Goal: Transaction & Acquisition: Purchase product/service

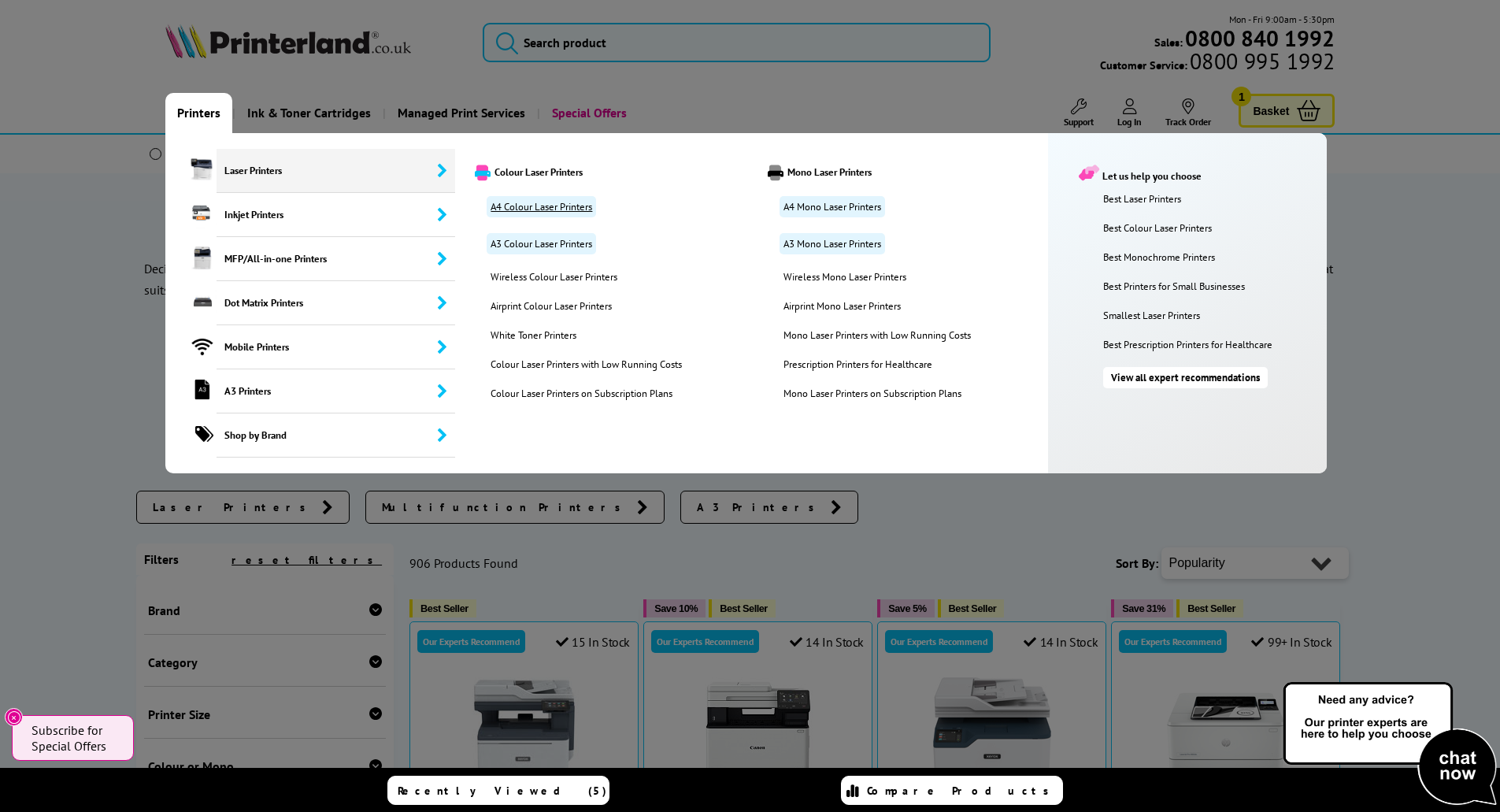
click at [527, 208] on link "A4 Colour Laser Printers" at bounding box center [541, 207] width 109 height 21
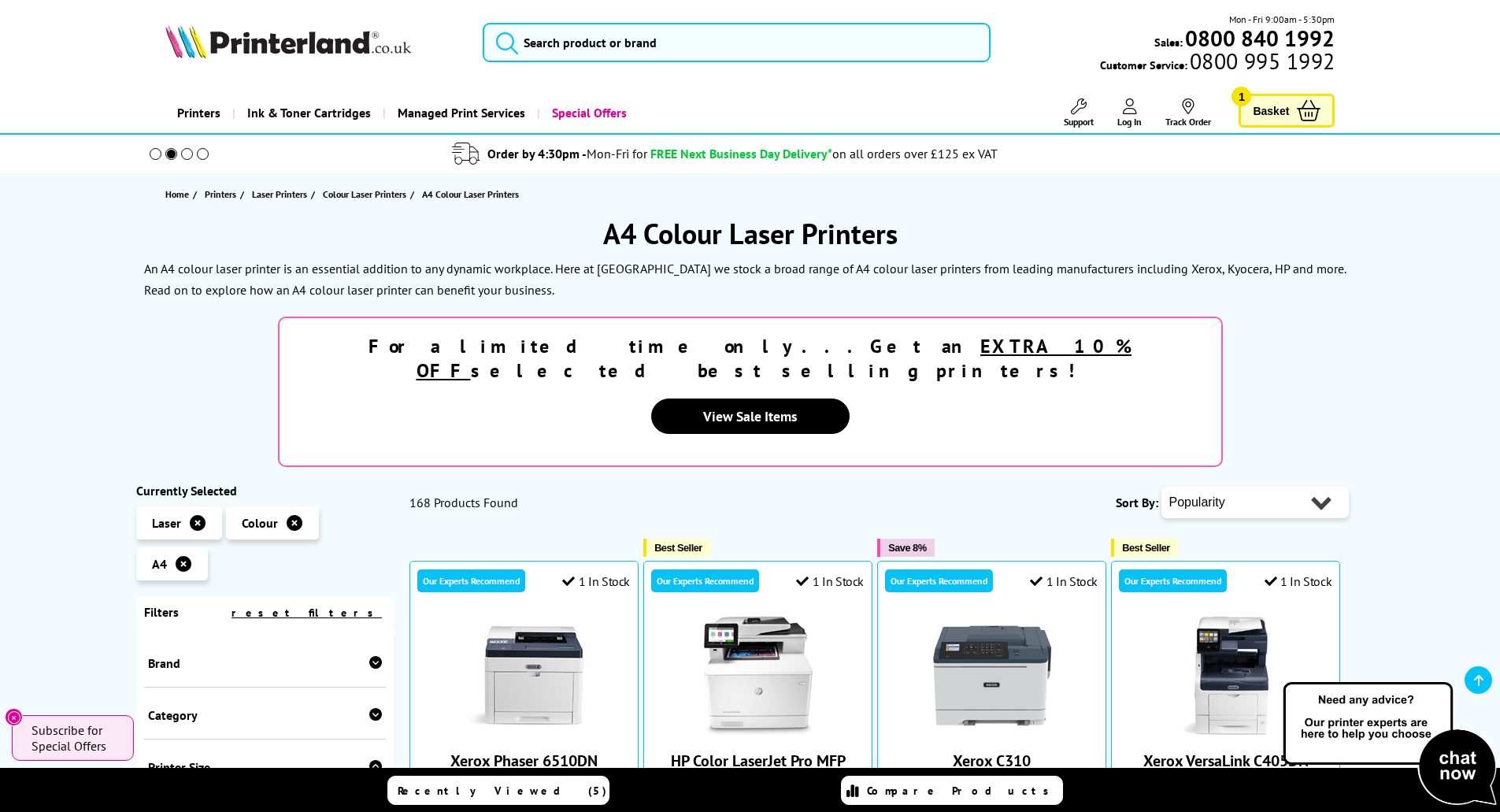
scroll to position [211, 0]
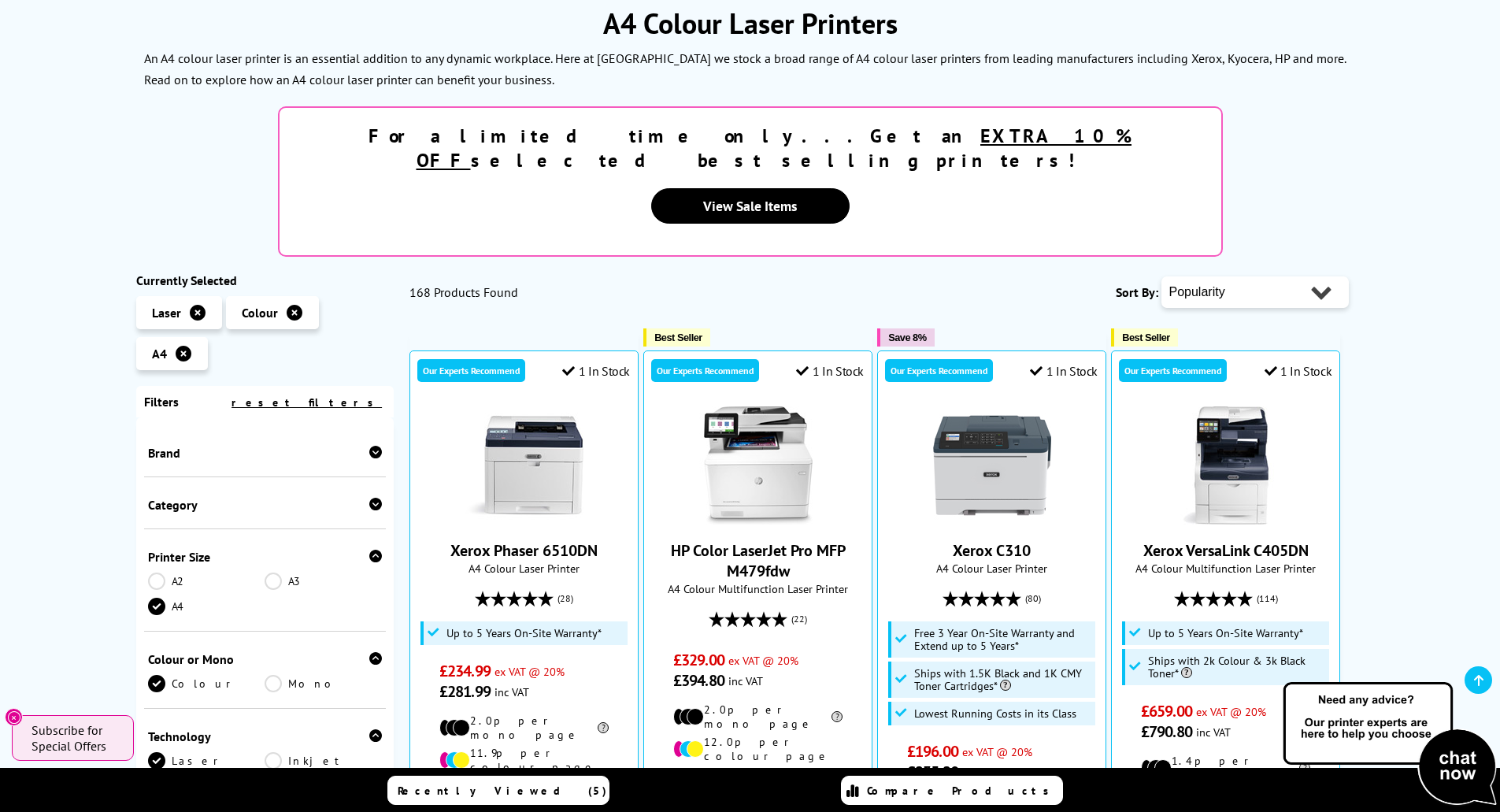
click at [195, 418] on div "Brand A2 A3" at bounding box center [265, 784] width 259 height 733
click at [196, 425] on div "Brand" at bounding box center [265, 450] width 243 height 52
click at [190, 425] on div "Brand" at bounding box center [265, 450] width 243 height 52
click at [203, 445] on div "Brand" at bounding box center [266, 453] width 235 height 16
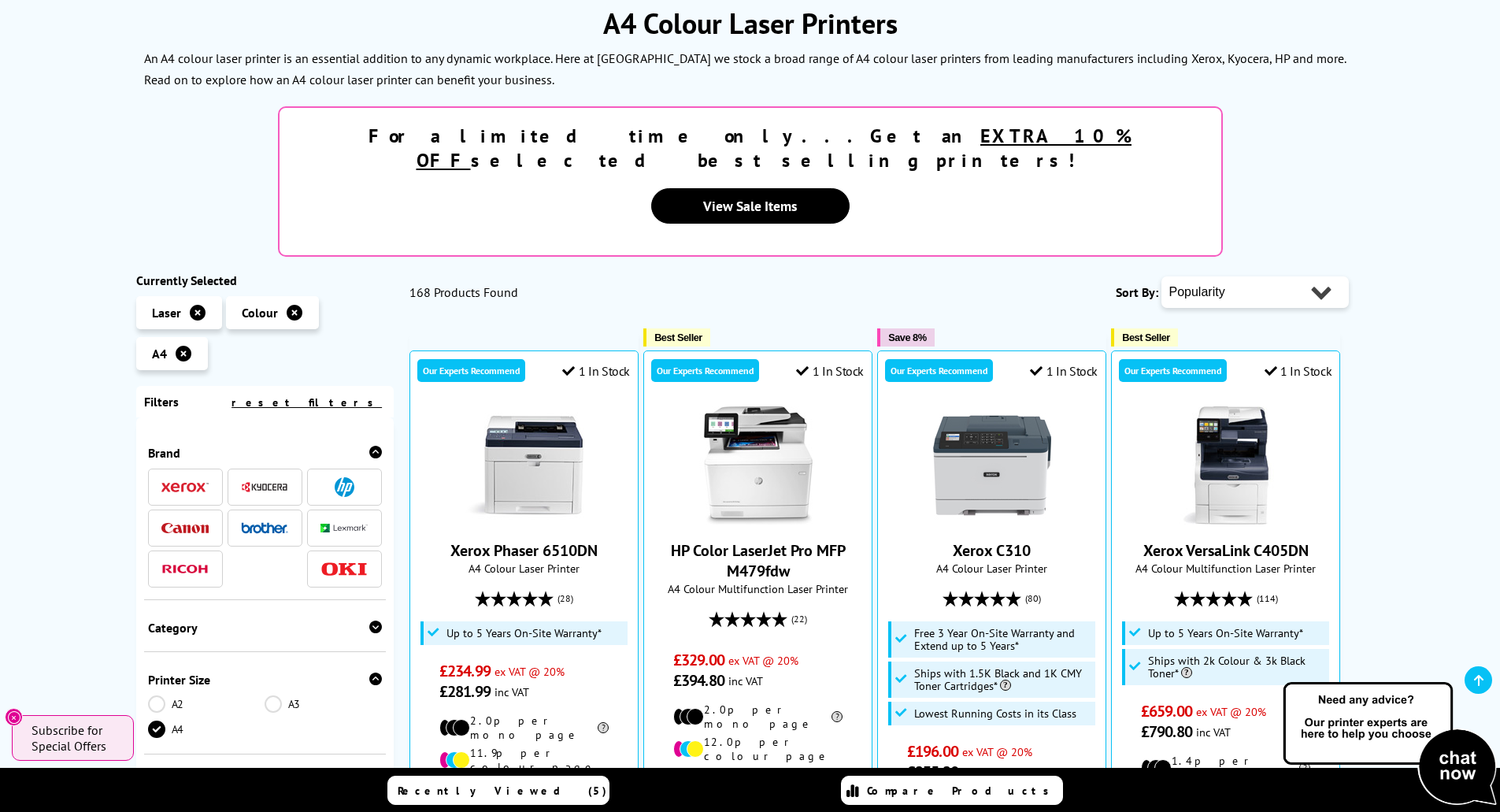
click at [260, 481] on img at bounding box center [264, 486] width 47 height 12
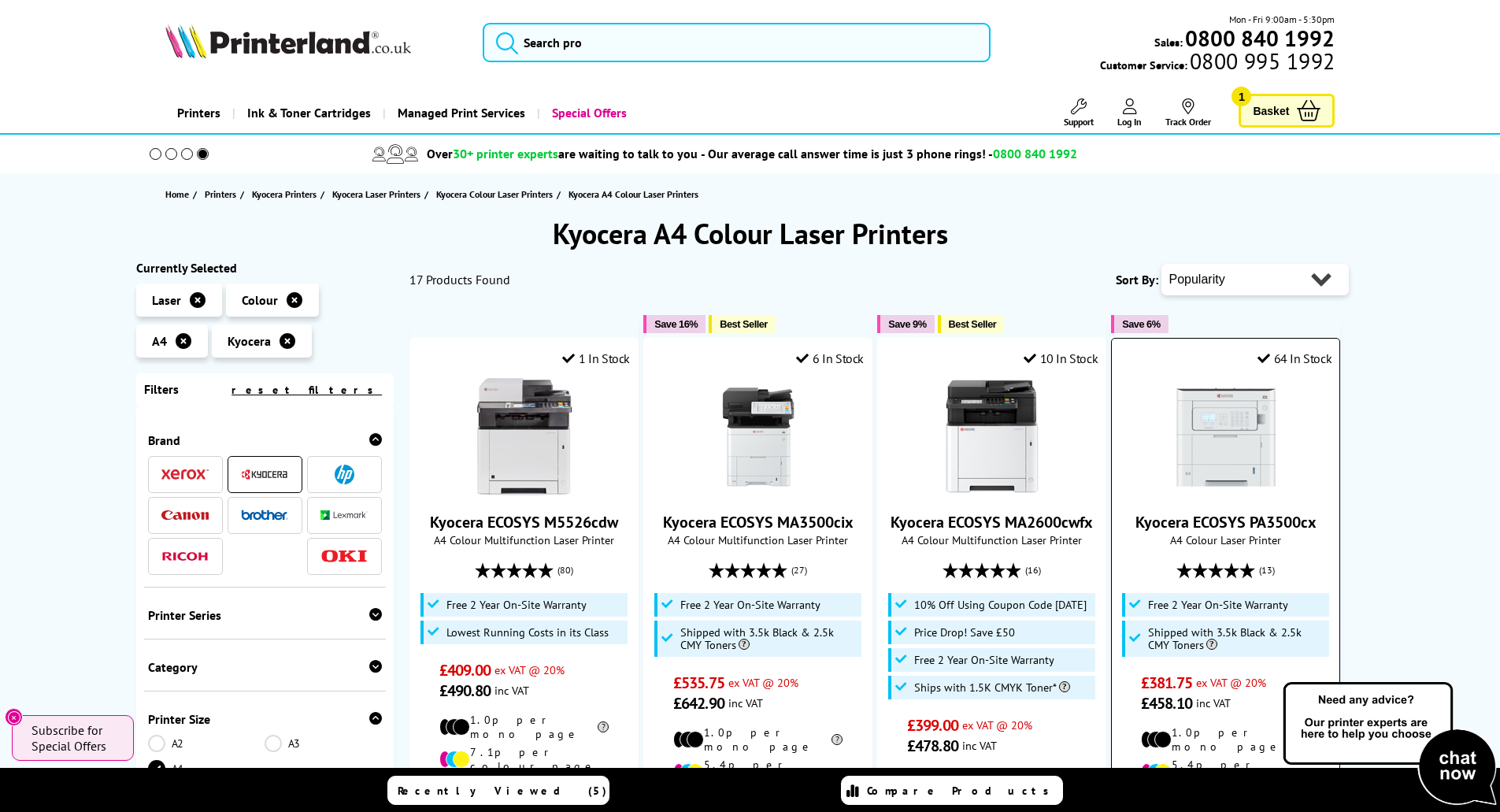
click at [1224, 374] on div "64 In Stock Kyocera ECOSYS PA3500cx A4 Colour Laser Printer (13)" at bounding box center [1225, 631] width 229 height 586
click at [1221, 410] on img at bounding box center [1225, 436] width 118 height 118
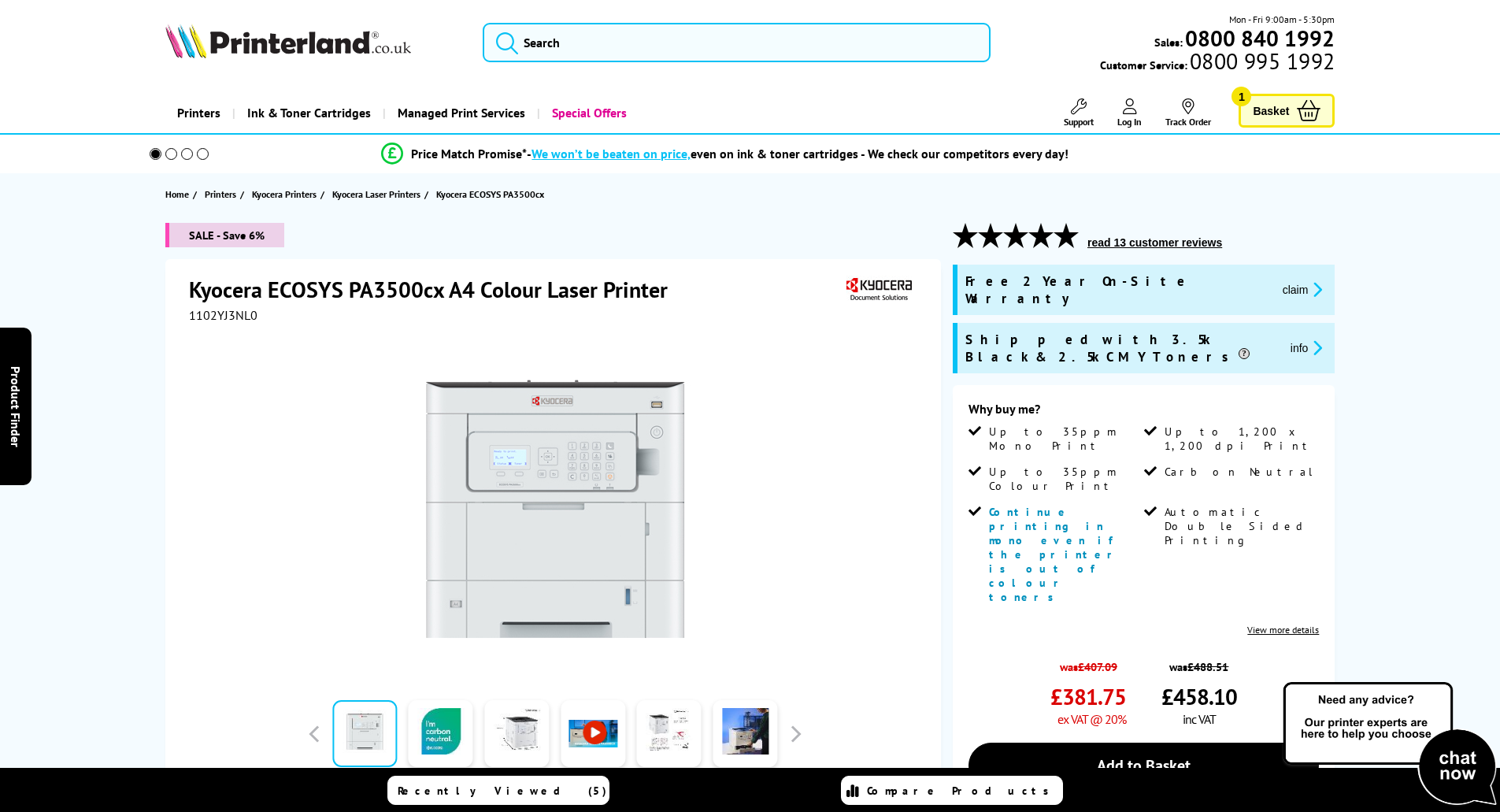
click at [523, 474] on img at bounding box center [555, 508] width 308 height 308
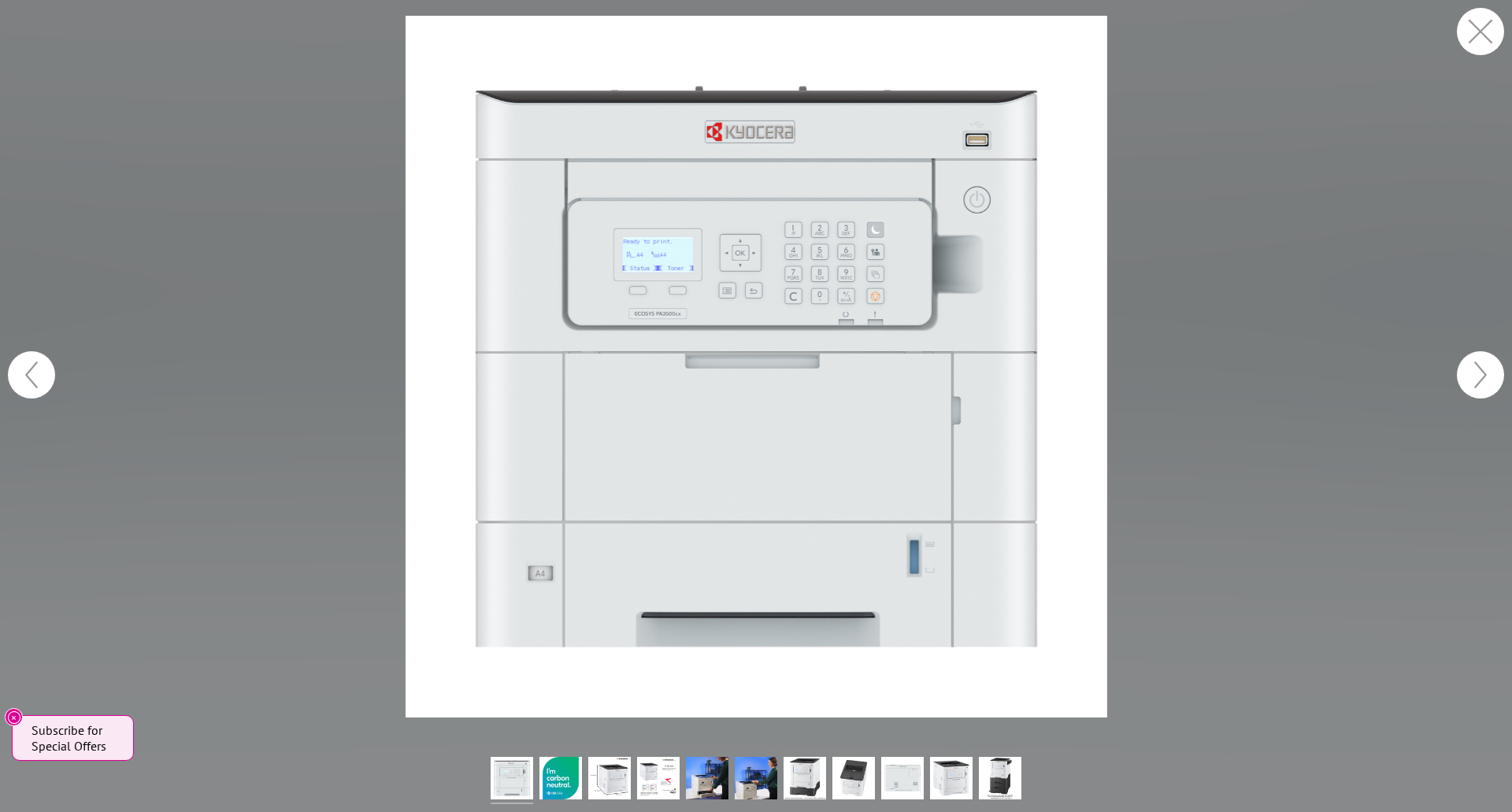
click at [268, 508] on figure at bounding box center [756, 366] width 1512 height 701
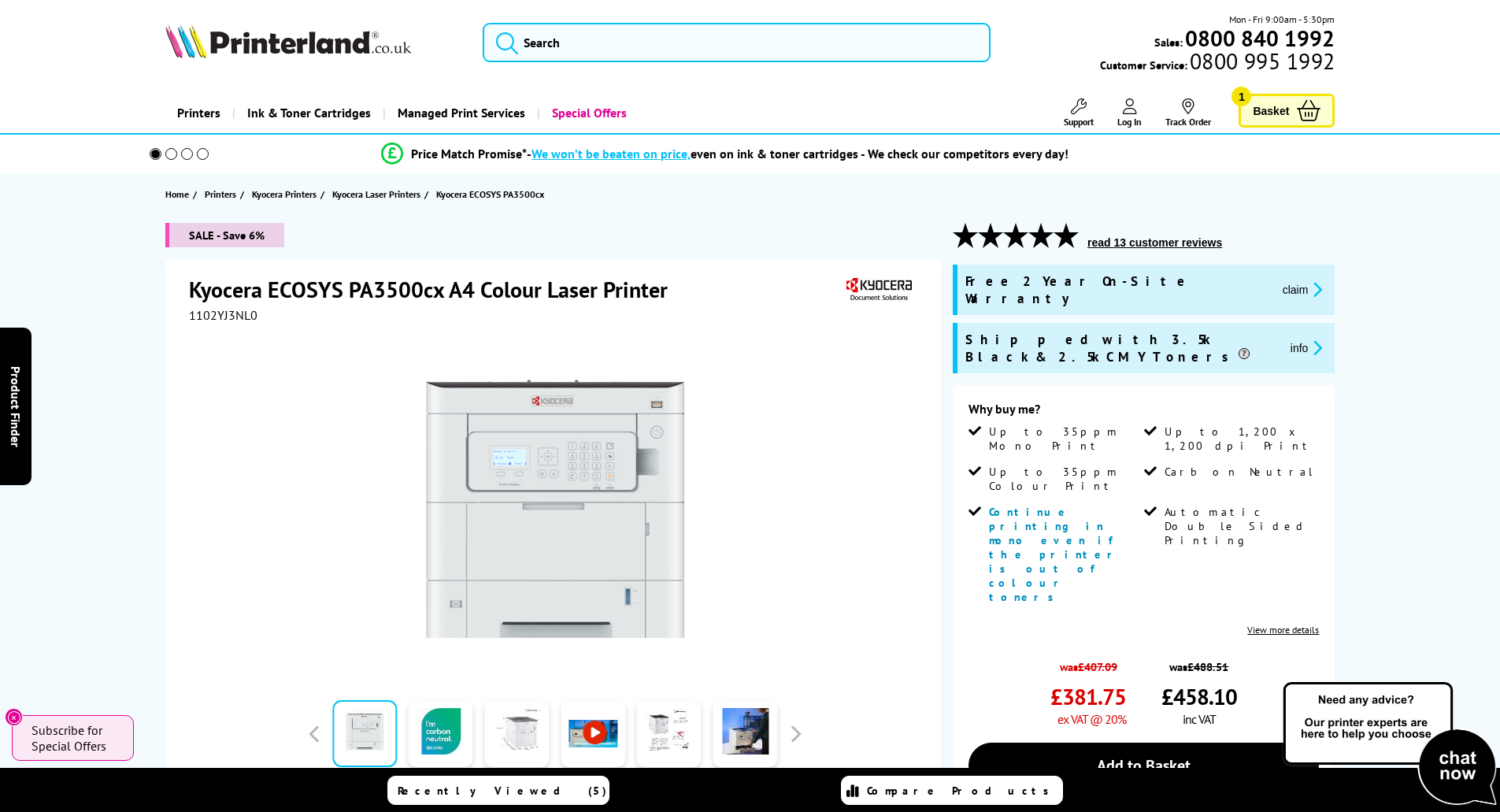
click at [536, 731] on link at bounding box center [516, 733] width 65 height 67
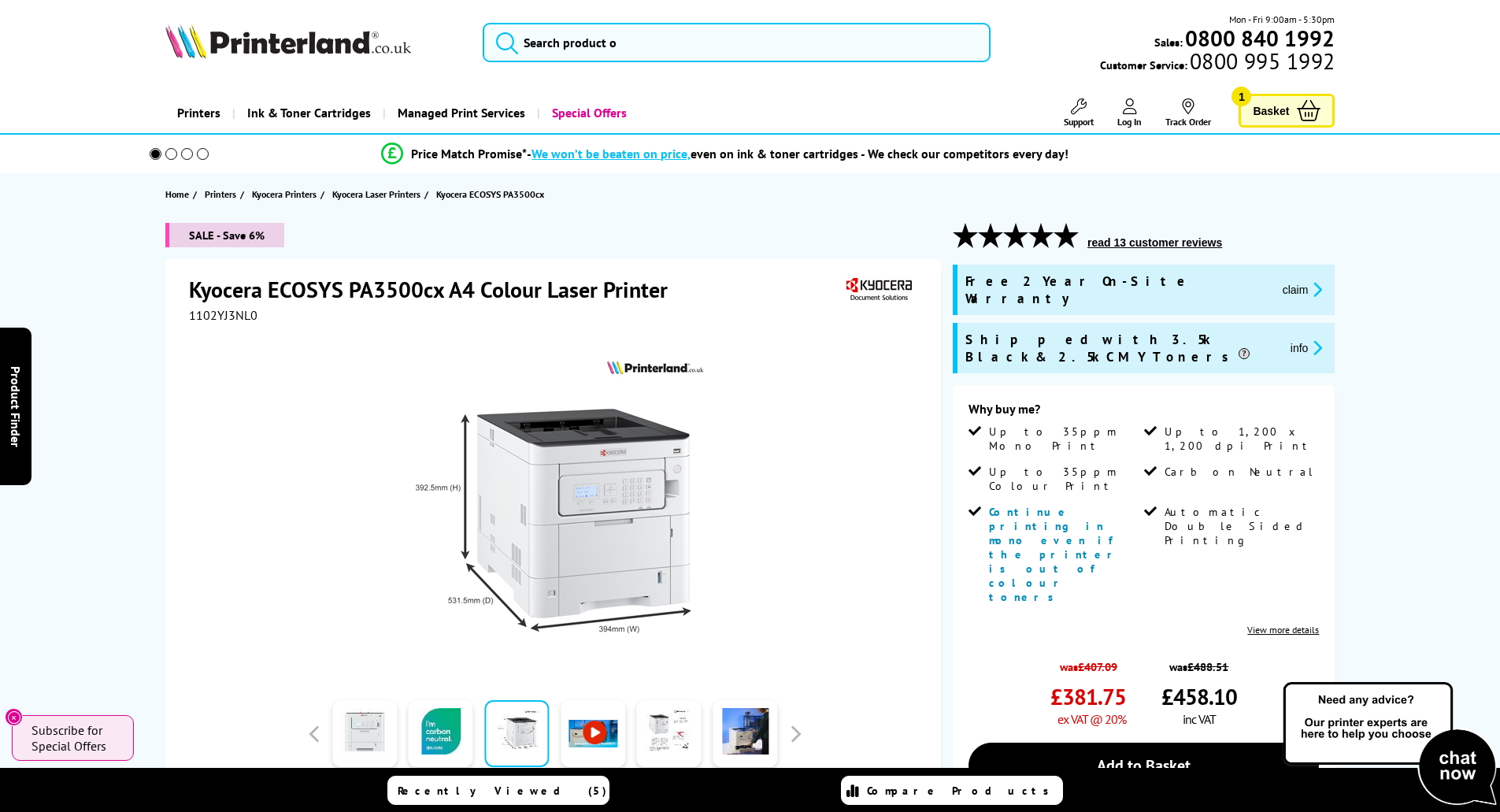
click at [522, 576] on img at bounding box center [555, 508] width 308 height 308
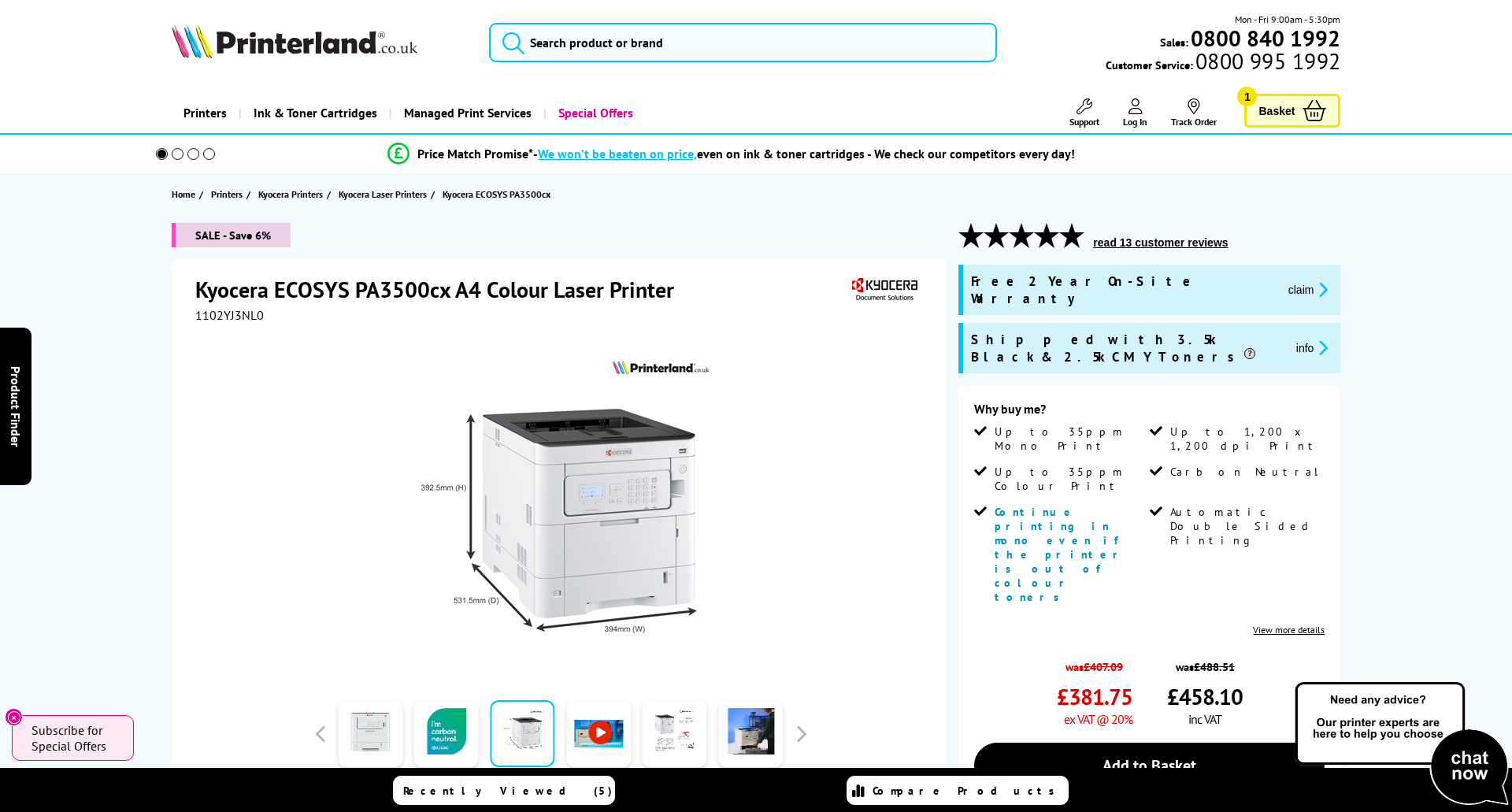
click at [523, 576] on img at bounding box center [560, 508] width 308 height 308
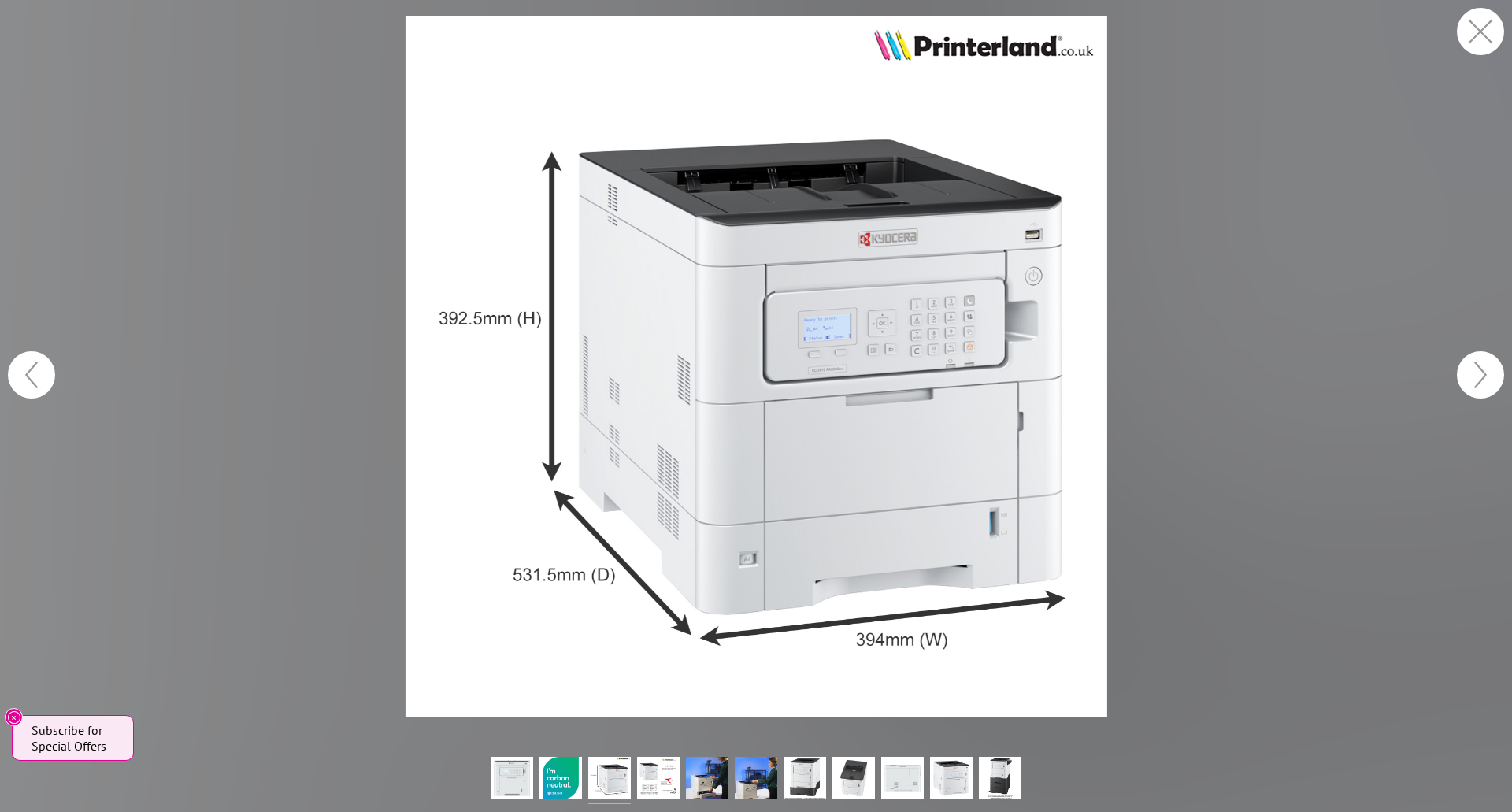
click at [388, 570] on figure at bounding box center [756, 366] width 1512 height 701
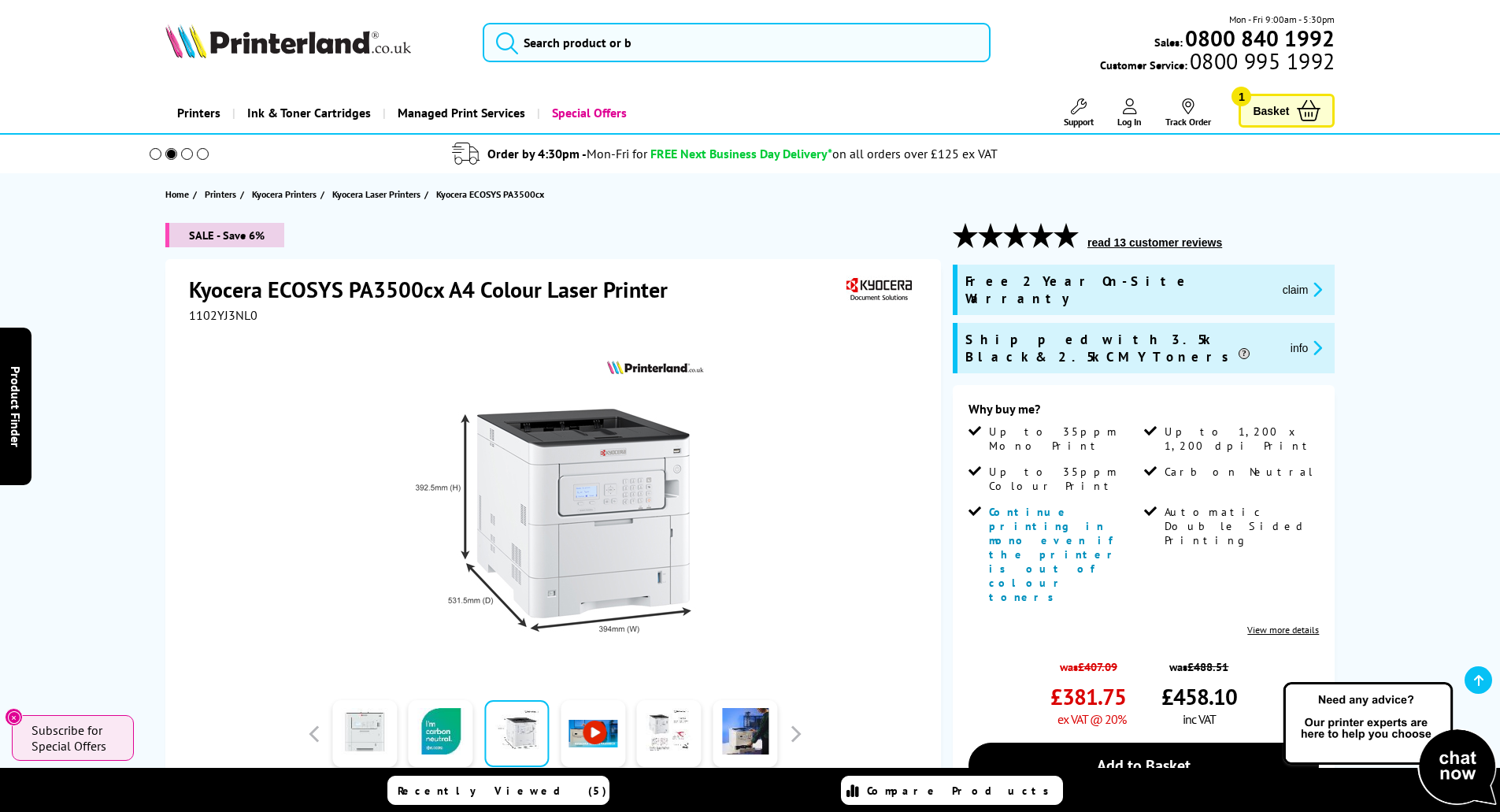
scroll to position [211, 0]
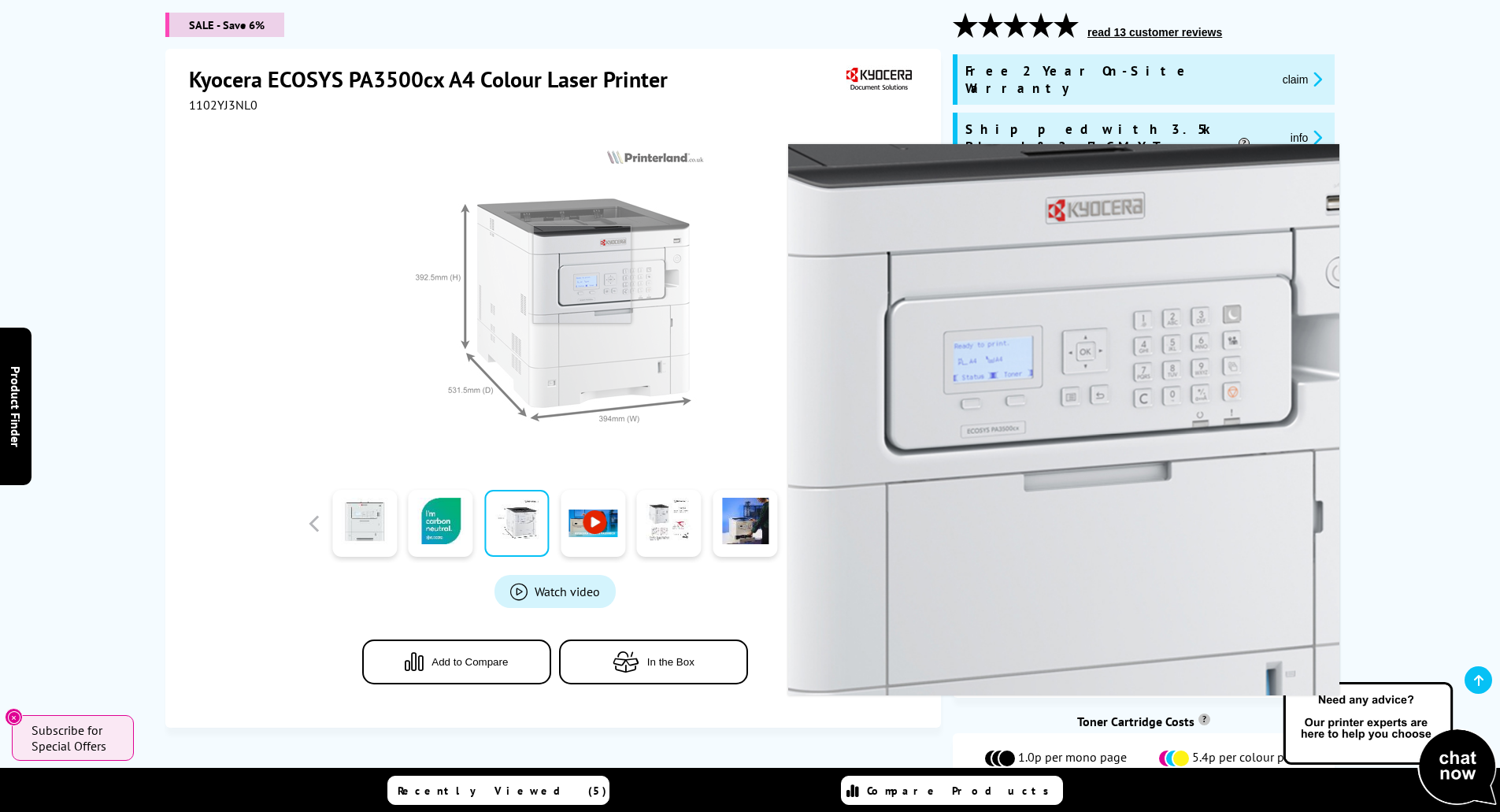
click at [614, 311] on img at bounding box center [555, 298] width 308 height 308
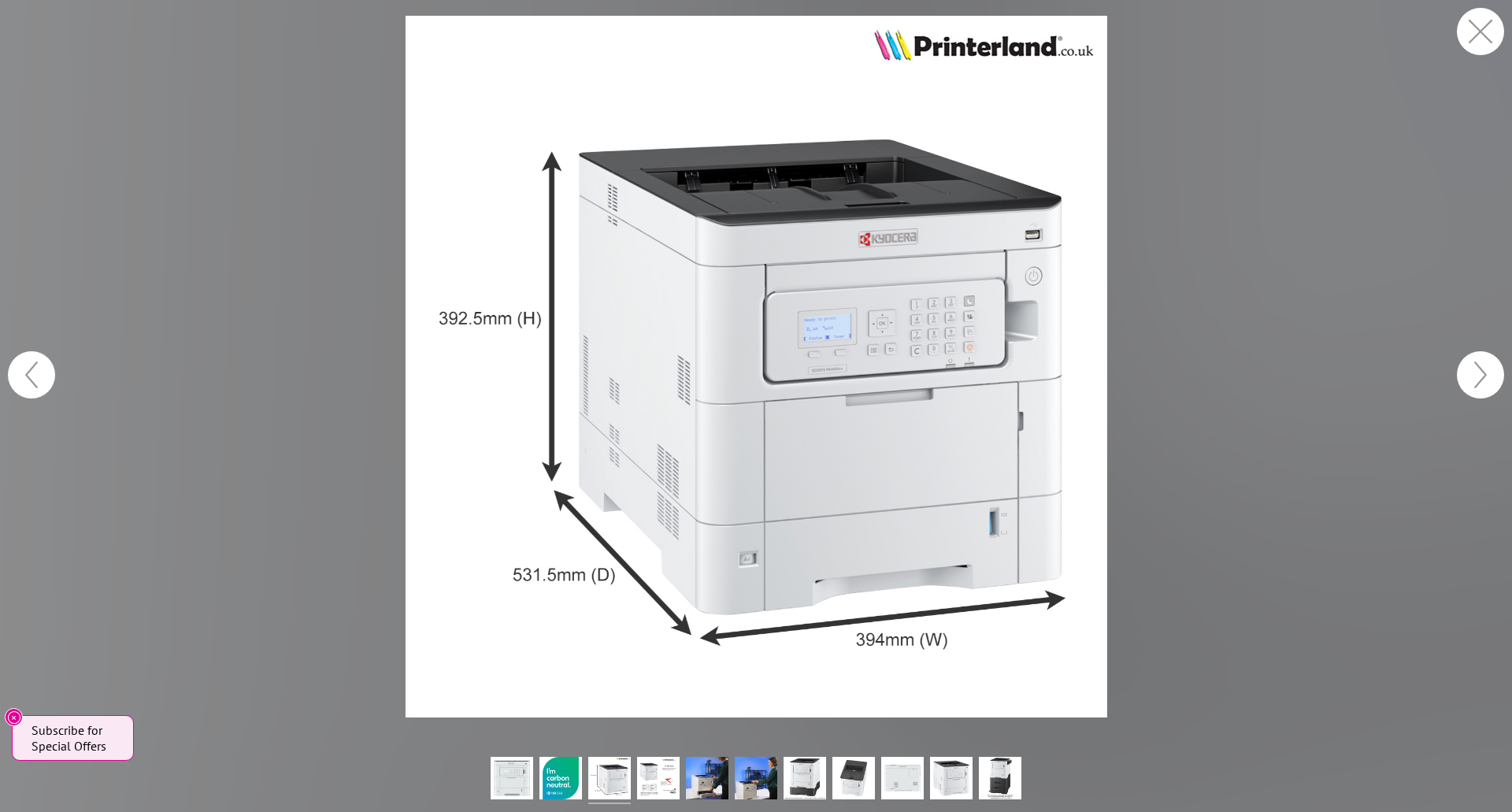
click at [785, 355] on img at bounding box center [756, 366] width 701 height 701
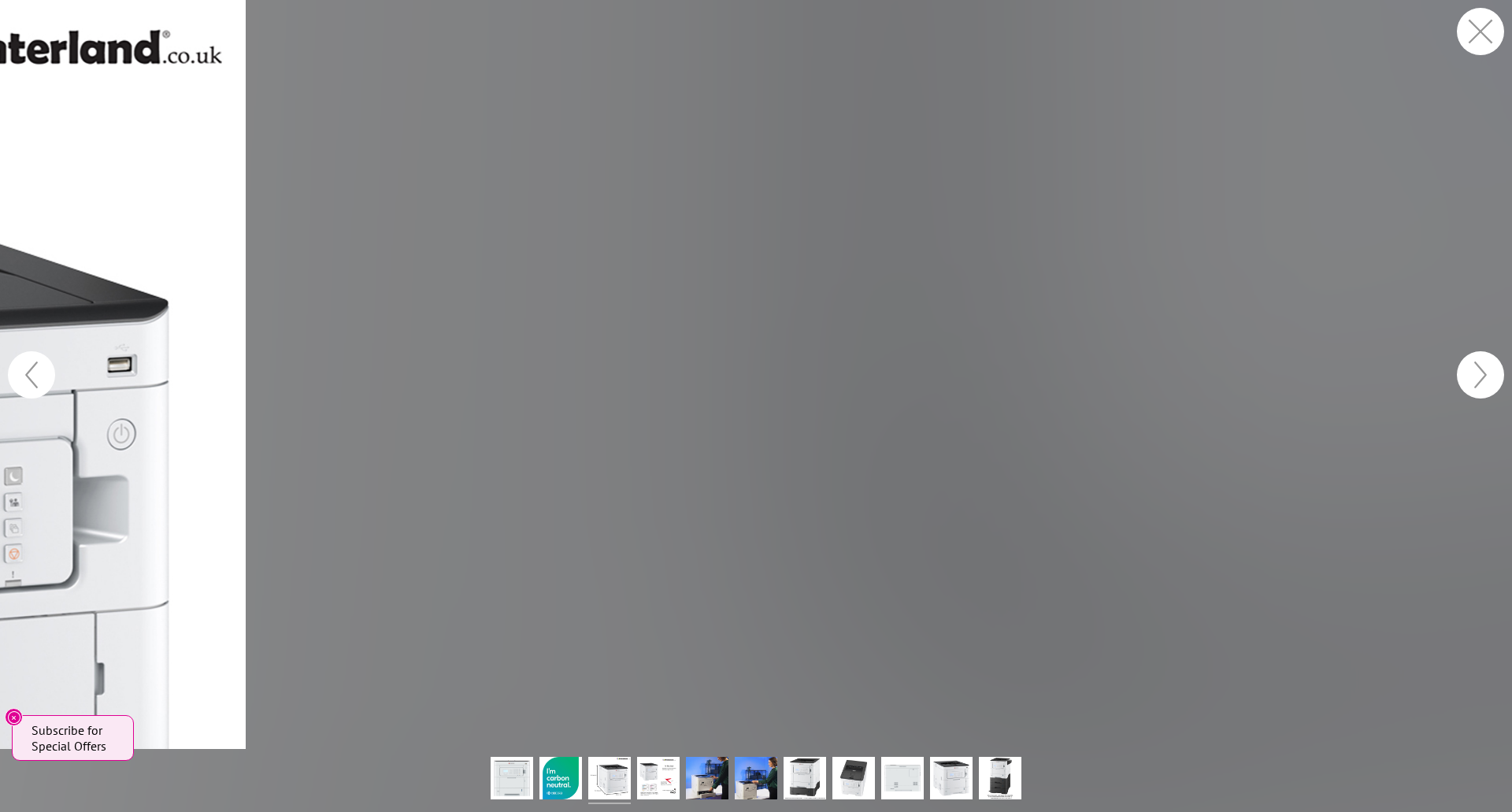
click at [1490, 32] on button "button" at bounding box center [1480, 31] width 47 height 47
